Goal: Task Accomplishment & Management: Manage account settings

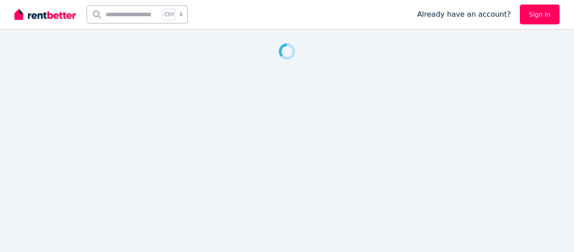
click at [548, 15] on link "Sign In" at bounding box center [540, 15] width 40 height 20
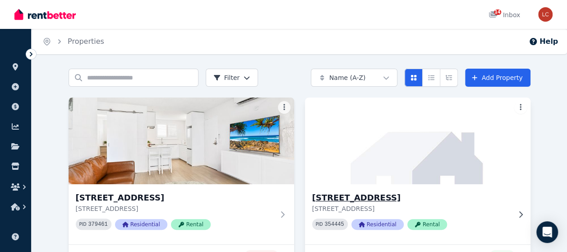
click at [365, 134] on img at bounding box center [417, 140] width 237 height 91
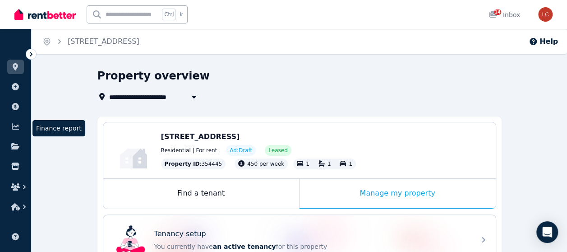
click at [12, 134] on li "Finance report" at bounding box center [15, 128] width 17 height 18
click at [18, 128] on icon at bounding box center [15, 126] width 9 height 7
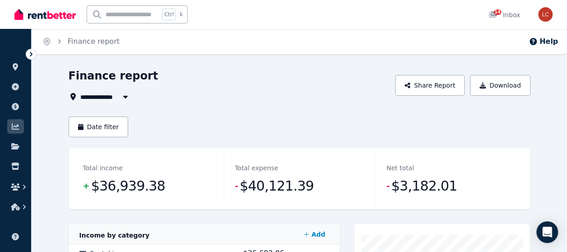
click at [100, 98] on span "All Properties" at bounding box center [109, 96] width 58 height 11
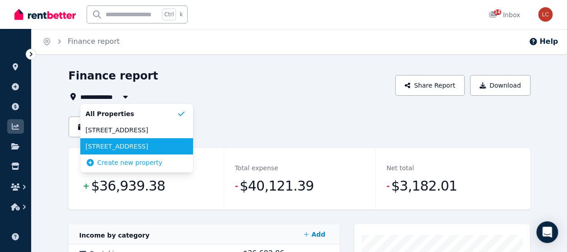
click at [137, 143] on span "3/45 Merthyr Rd, New Farm" at bounding box center [131, 146] width 91 height 9
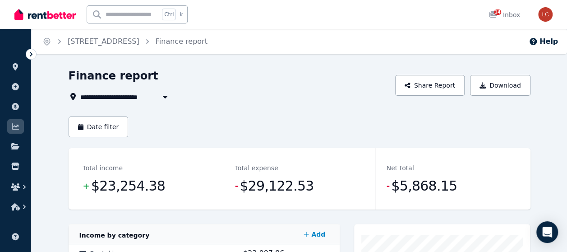
click at [120, 99] on span "3/45 Merthyr Rd, New Farm" at bounding box center [119, 96] width 79 height 11
type input "**********"
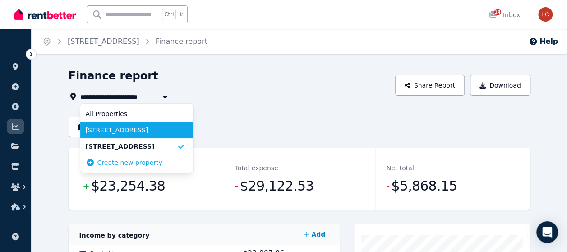
click at [249, 78] on div "Finance report" at bounding box center [230, 77] width 322 height 17
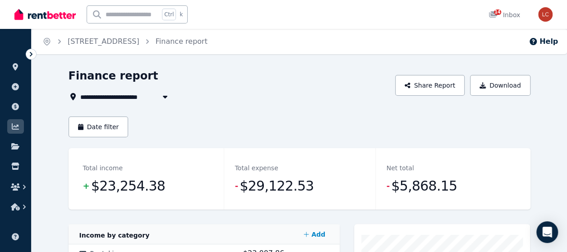
click at [115, 176] on div "Total income + $23,254.38" at bounding box center [148, 178] width 152 height 61
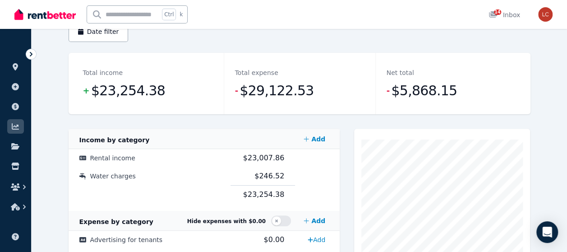
scroll to position [135, 0]
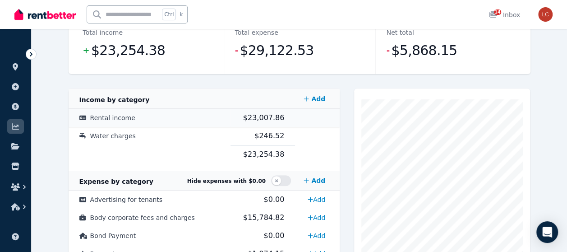
click at [134, 119] on td "Rental income" at bounding box center [150, 118] width 162 height 18
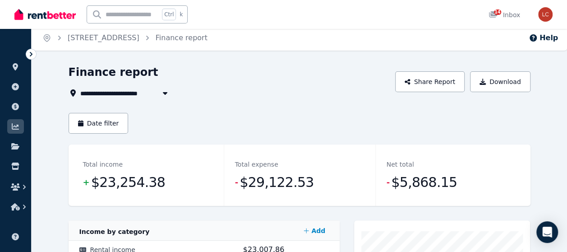
scroll to position [0, 0]
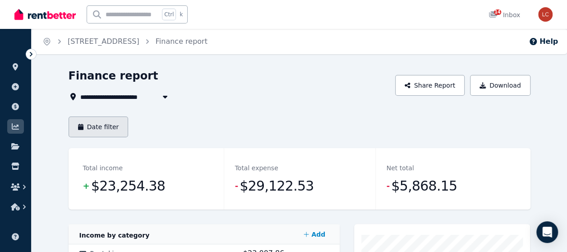
click at [117, 129] on button "Date filter" at bounding box center [99, 126] width 60 height 21
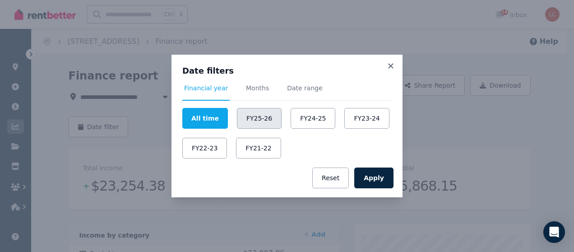
click at [252, 123] on button "FY25-26" at bounding box center [259, 118] width 45 height 21
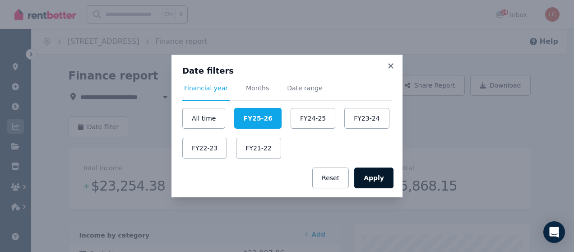
click at [387, 182] on button "Apply" at bounding box center [373, 177] width 39 height 21
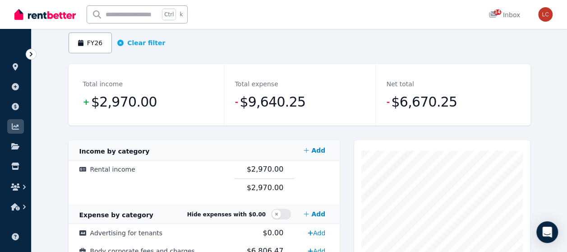
scroll to position [45, 0]
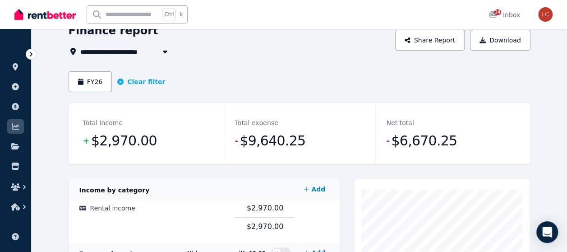
click at [121, 55] on span "3/45 Merthyr Rd, New Farm" at bounding box center [119, 51] width 79 height 11
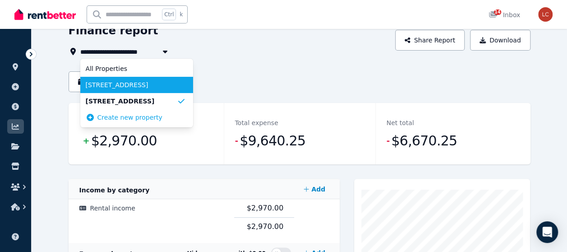
click at [115, 87] on span "1/5 Mahia Terrace, Kings Beach" at bounding box center [131, 84] width 91 height 9
type input "**********"
